Goal: Find specific page/section: Find specific page/section

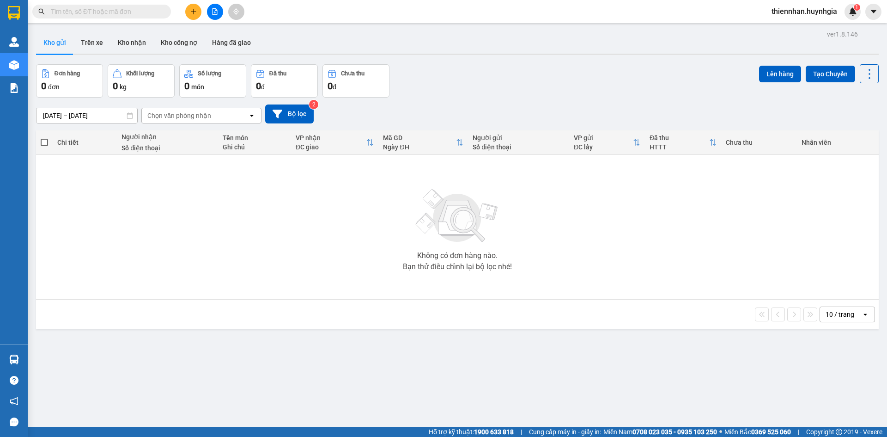
click at [127, 11] on input "text" at bounding box center [105, 11] width 109 height 10
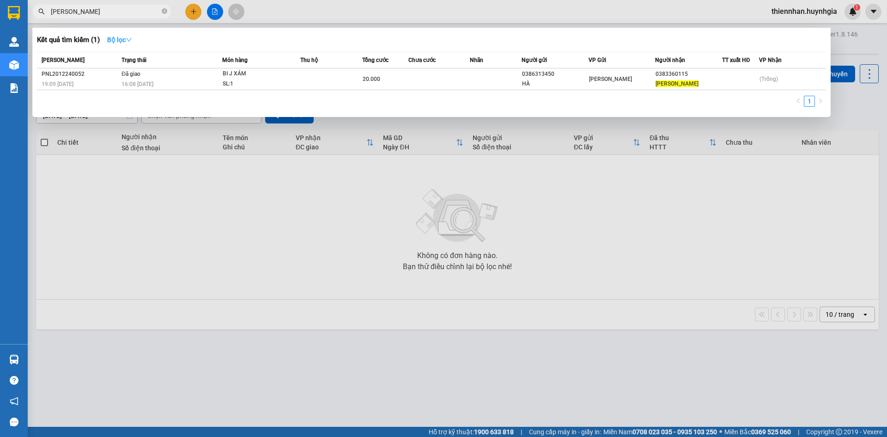
click at [122, 36] on strong "Bộ lọc" at bounding box center [119, 39] width 25 height 7
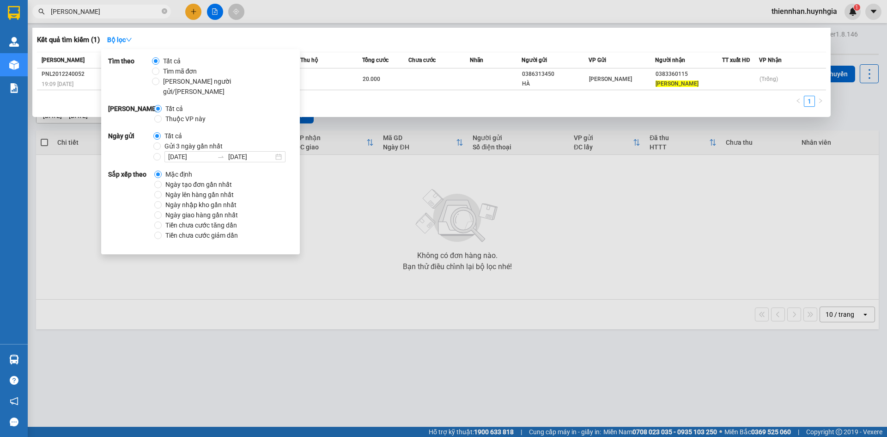
click at [83, 99] on div "1" at bounding box center [431, 104] width 789 height 17
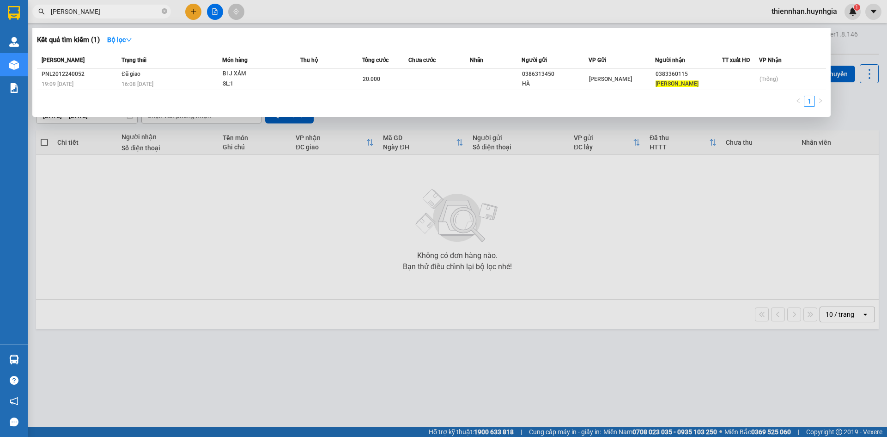
click at [99, 15] on input "ngân hà" at bounding box center [105, 11] width 109 height 10
type input "4799"
